Goal: Find specific page/section: Find specific page/section

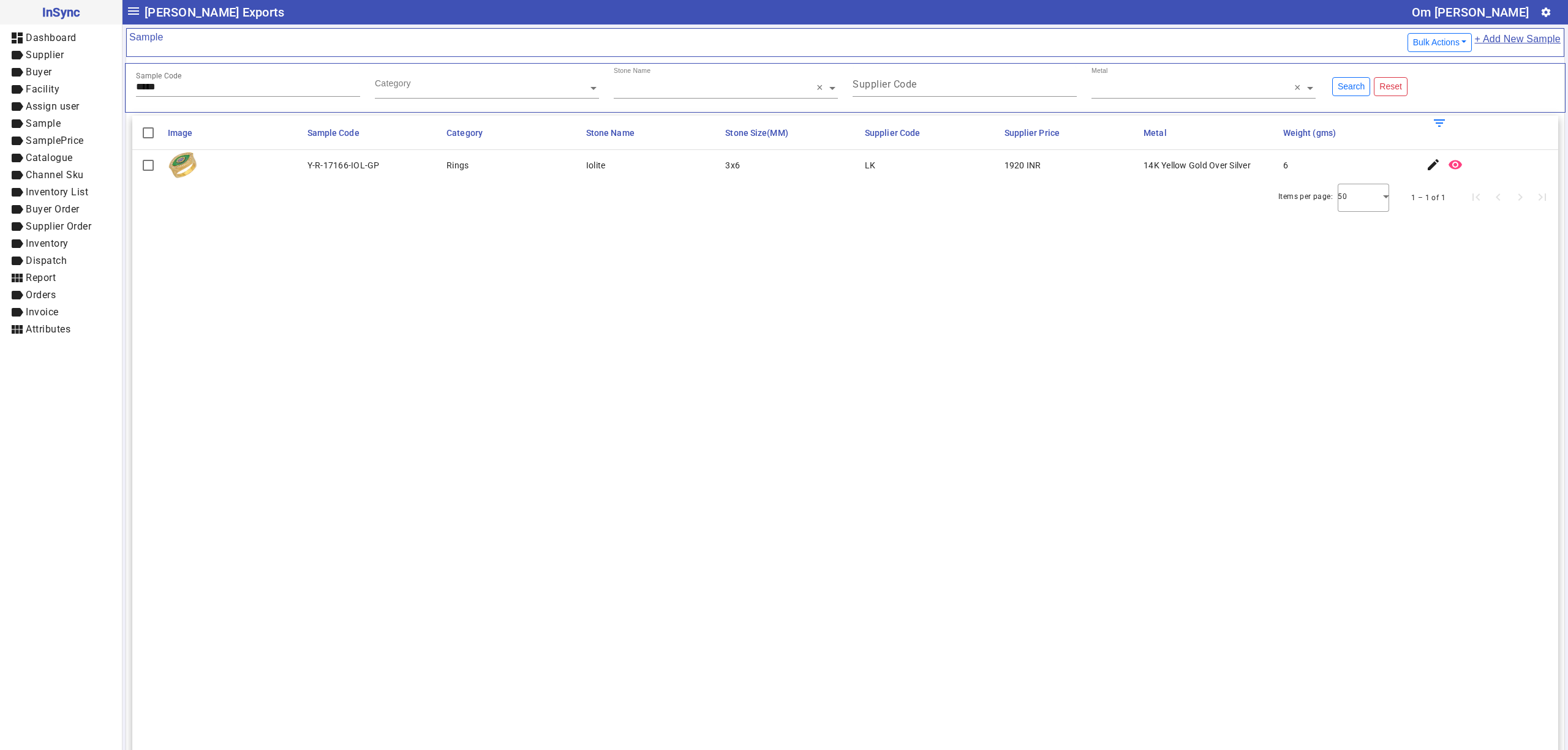
click at [1177, 273] on section "Image Sample Code Category Stone Name Stone Size(MM) Supplier Code Supplier Pri…" at bounding box center [845, 491] width 1426 height 750
click at [775, 309] on section "Image Sample Code Category Stone Name Stone Size(MM) Supplier Code Supplier Pri…" at bounding box center [845, 491] width 1426 height 750
click at [1091, 373] on section "Image Sample Code Category Stone Name Stone Size(MM) Supplier Code Supplier Pri…" at bounding box center [845, 491] width 1426 height 750
click at [61, 108] on span "Assign user" at bounding box center [53, 106] width 54 height 12
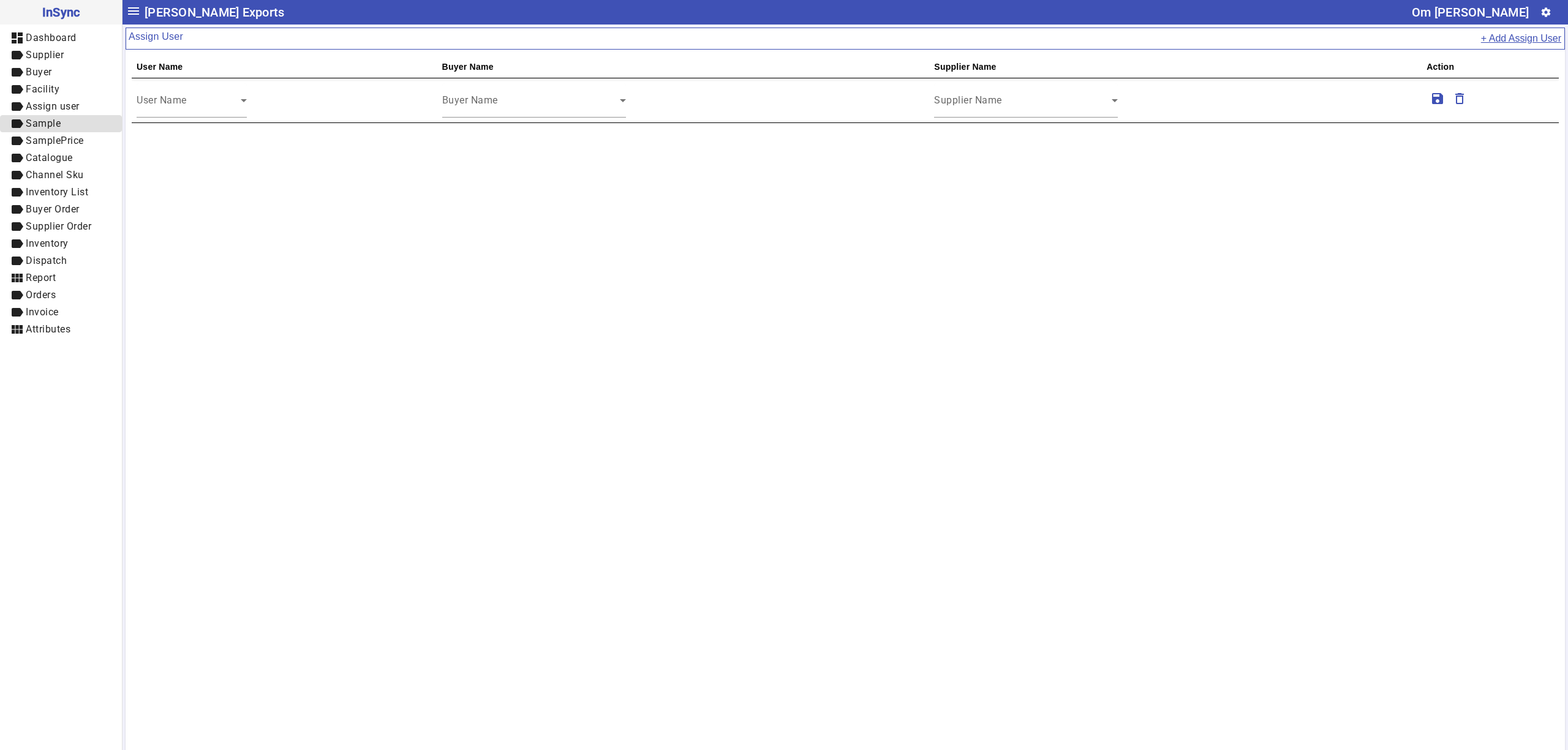
click at [61, 119] on span "Sample" at bounding box center [43, 123] width 35 height 12
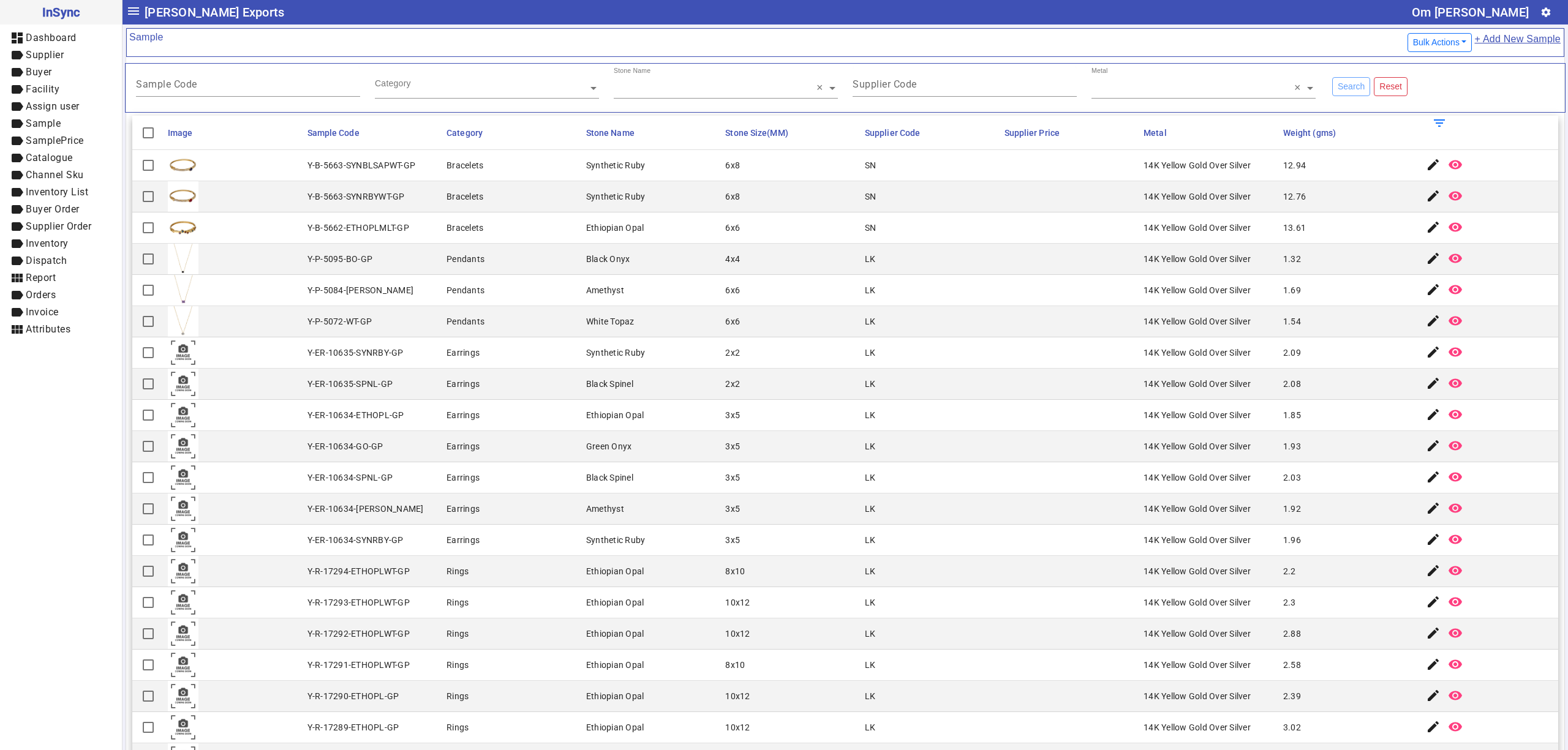
click at [983, 356] on mat-cell "LK" at bounding box center [931, 353] width 140 height 31
